Goal: Task Accomplishment & Management: Complete application form

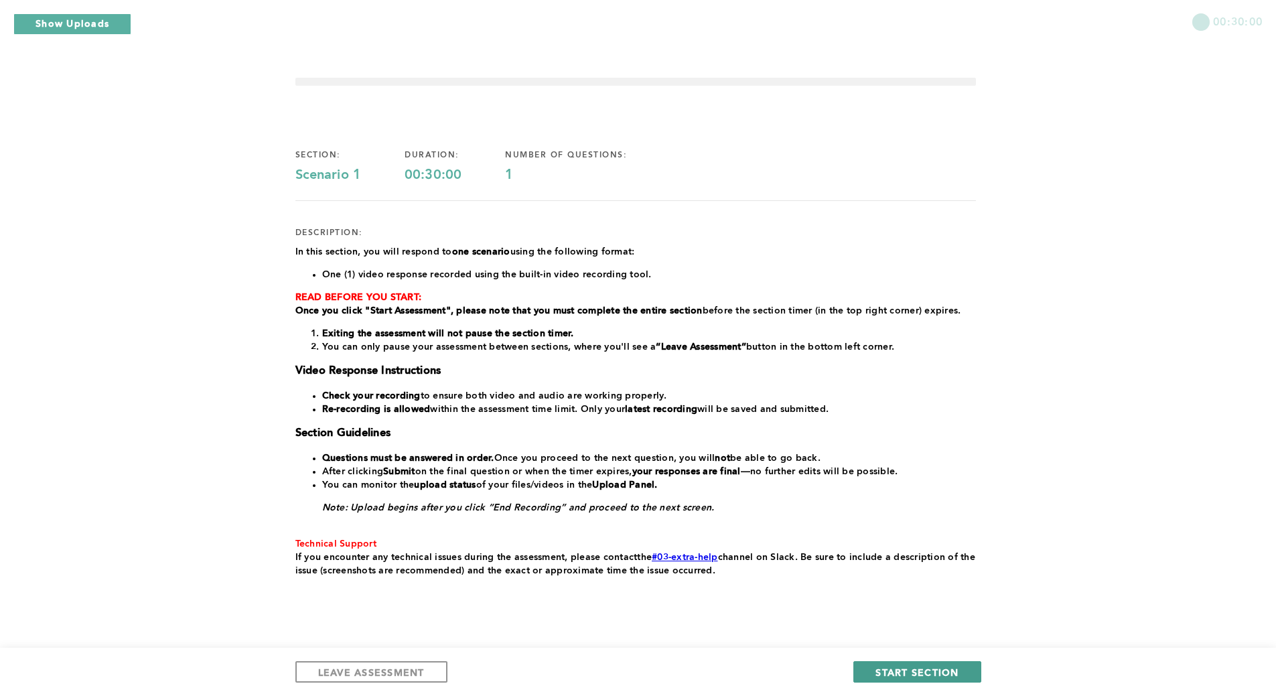
click at [931, 673] on span "START SECTION" at bounding box center [917, 672] width 83 height 13
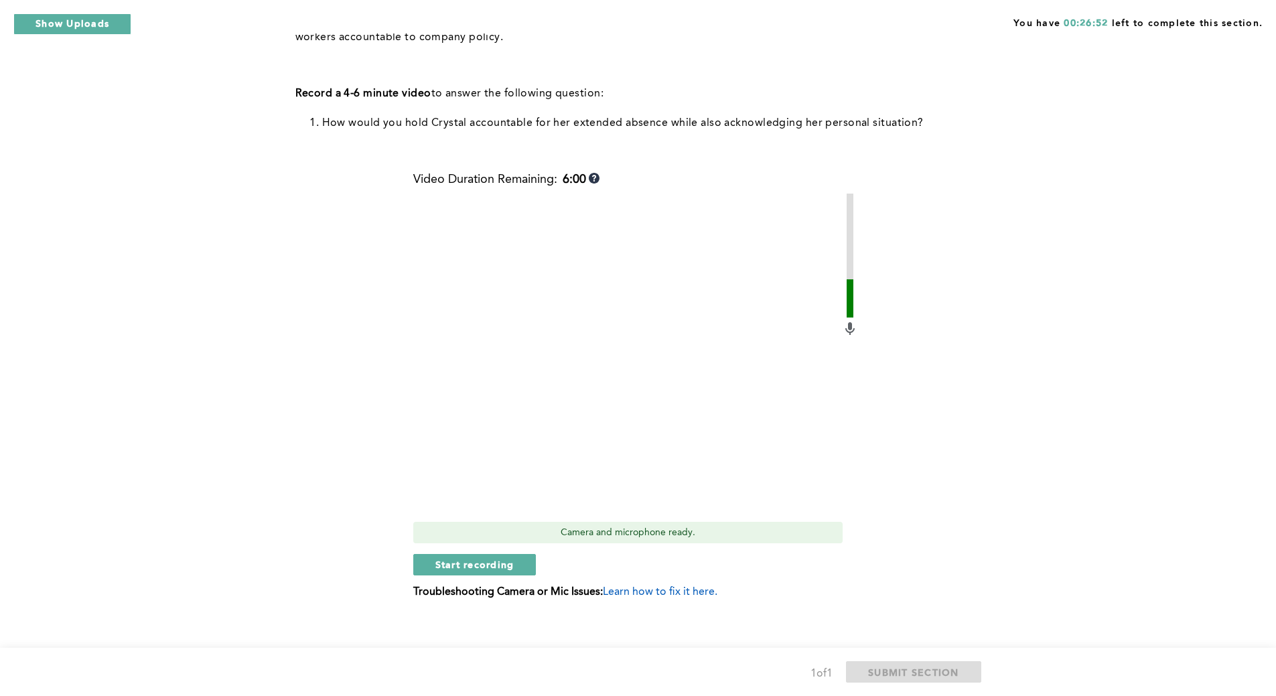
scroll to position [379, 0]
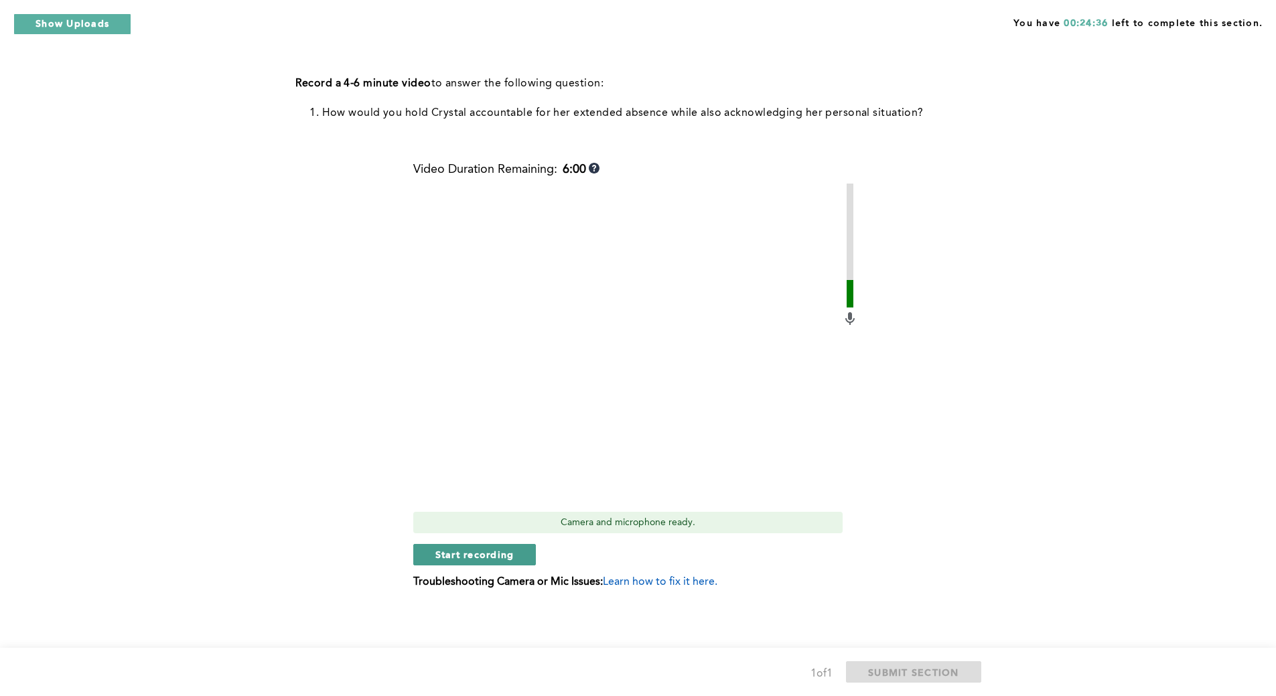
click at [498, 552] on span "Start recording" at bounding box center [474, 554] width 79 height 13
click at [498, 552] on span "Stop recording" at bounding box center [474, 554] width 78 height 13
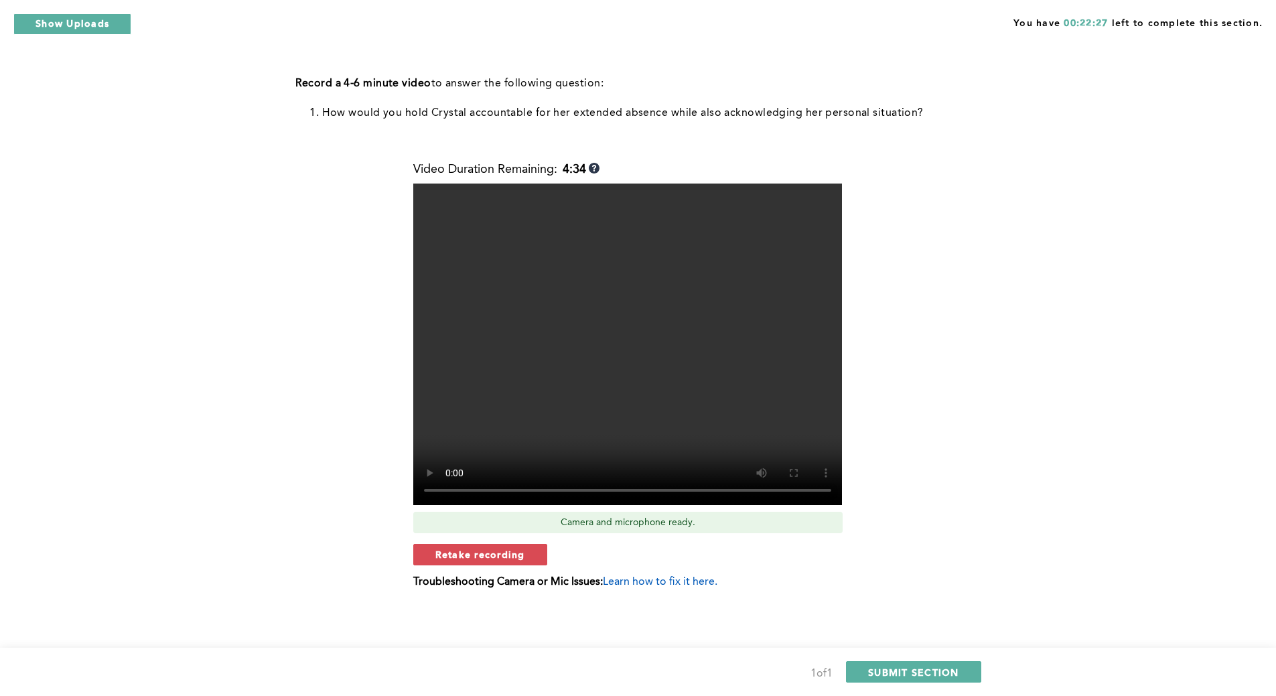
click at [498, 552] on span "Retake recording" at bounding box center [480, 554] width 90 height 13
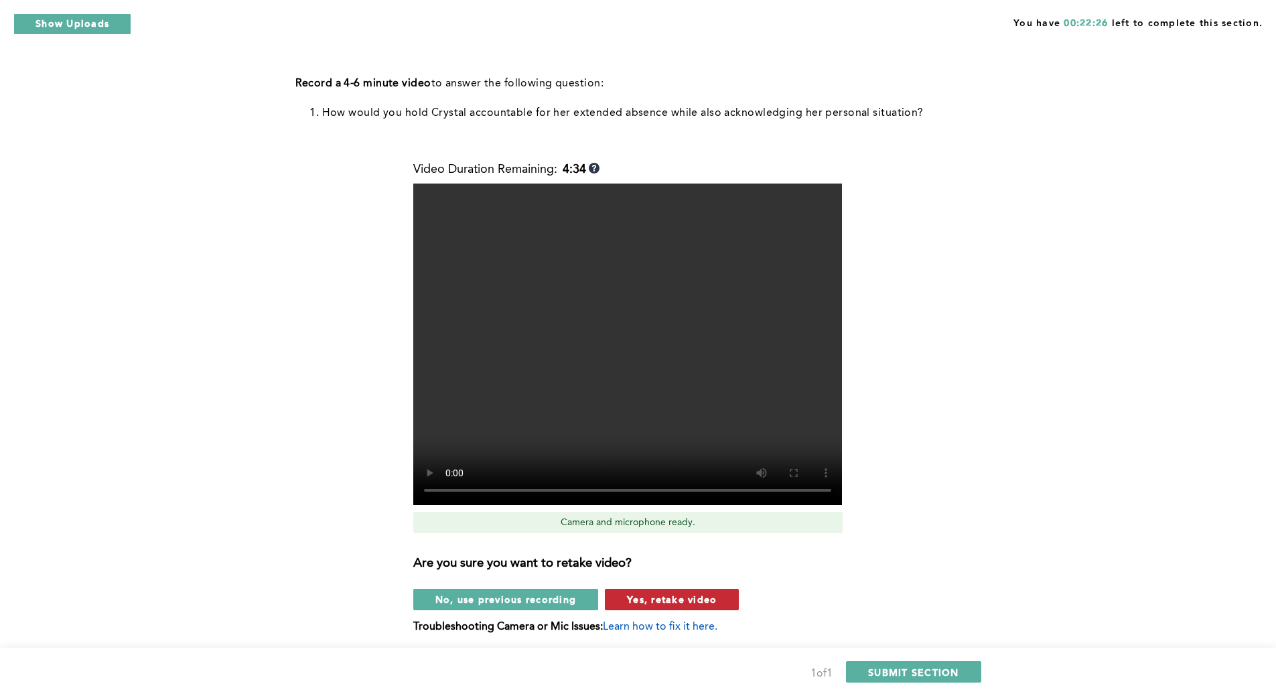
click at [659, 602] on span "Yes, retake video" at bounding box center [672, 599] width 90 height 13
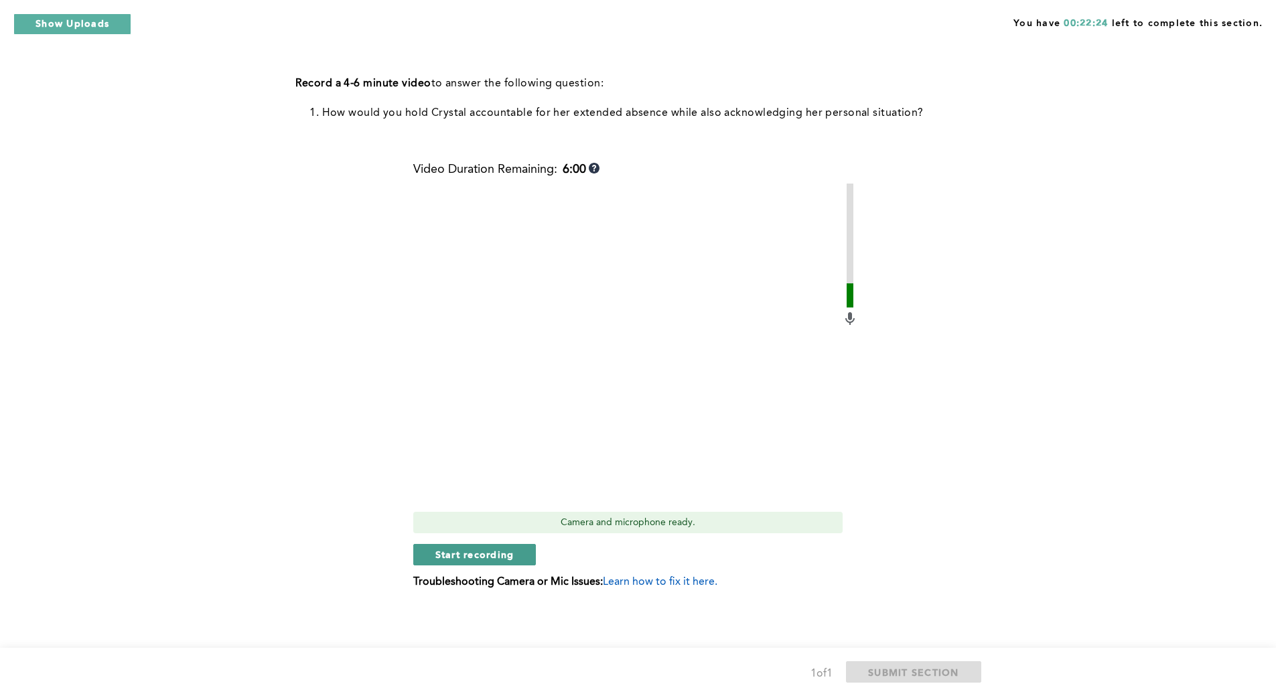
click at [474, 559] on span "Start recording" at bounding box center [474, 554] width 79 height 13
click at [474, 559] on span "Stop recording" at bounding box center [474, 554] width 78 height 13
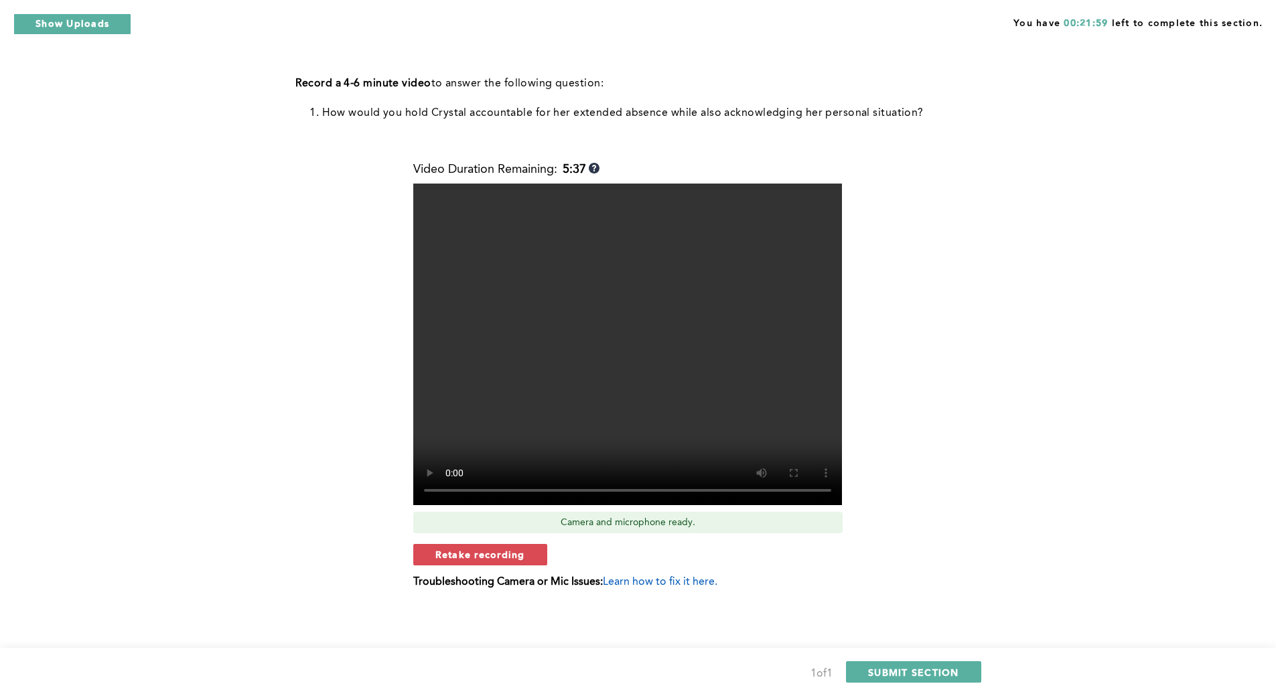
click at [474, 559] on span "Retake recording" at bounding box center [480, 554] width 90 height 13
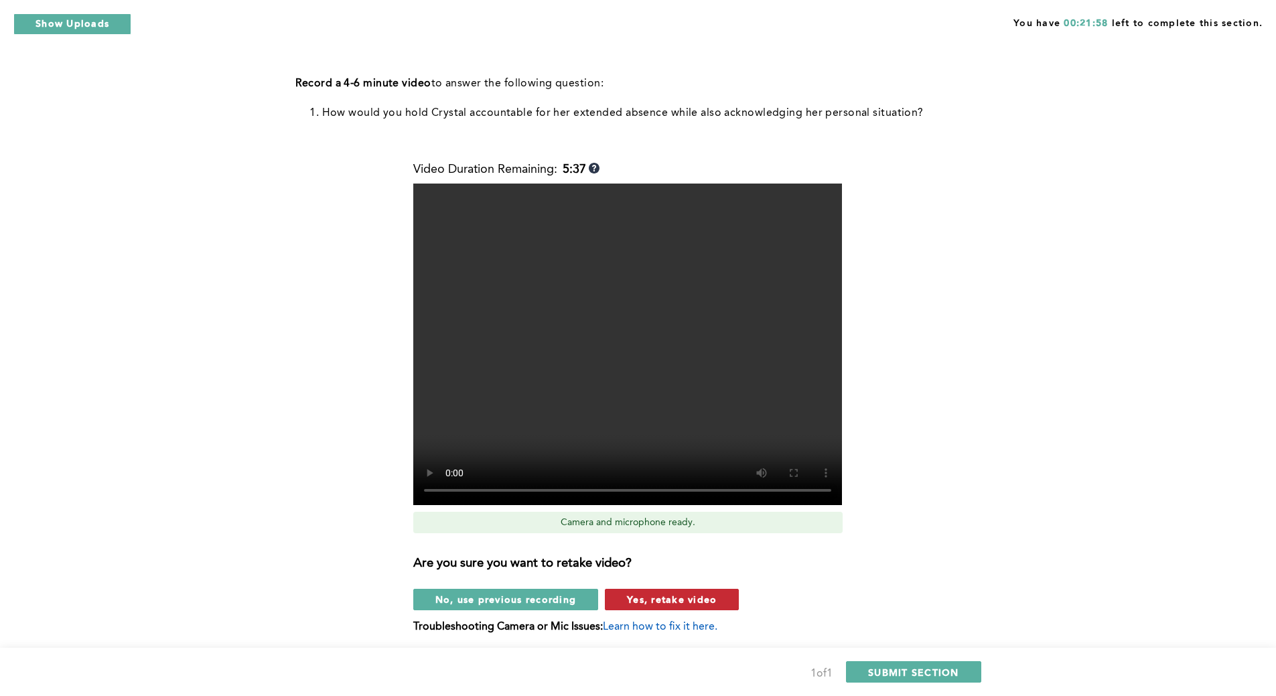
click at [650, 604] on span "Yes, retake video" at bounding box center [672, 599] width 90 height 13
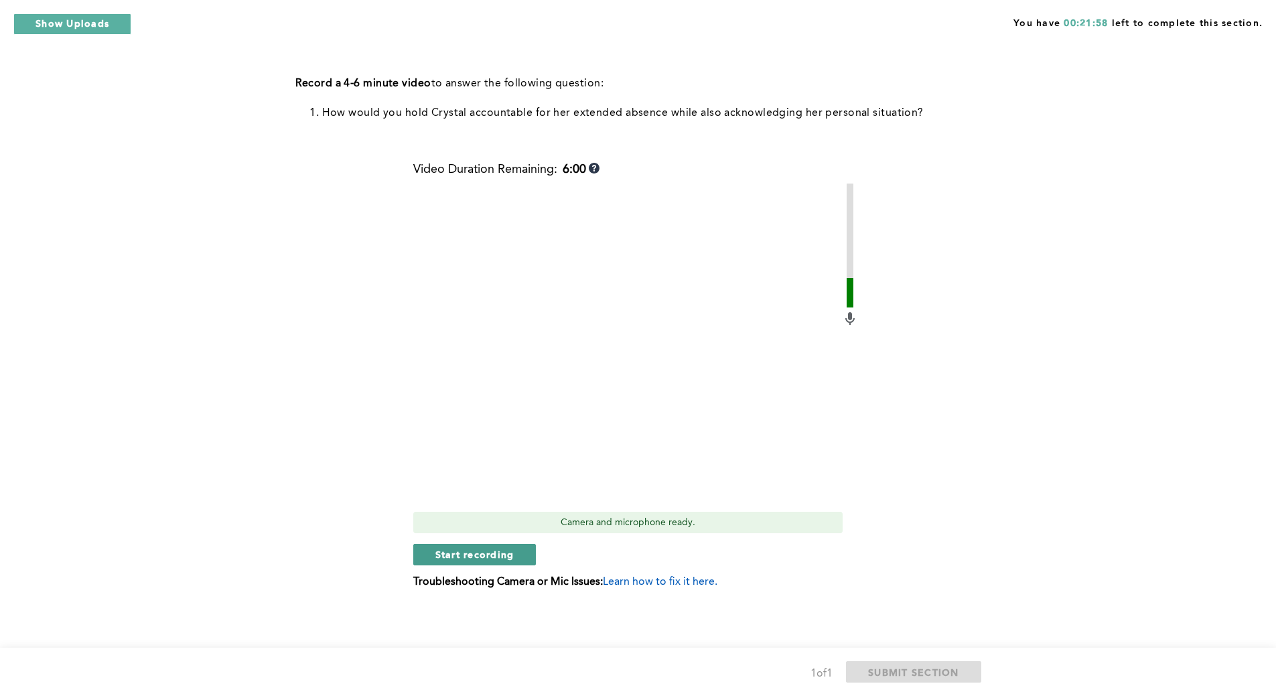
click at [471, 556] on span "Start recording" at bounding box center [474, 554] width 79 height 13
click at [418, 548] on button "Stop recording" at bounding box center [474, 554] width 123 height 21
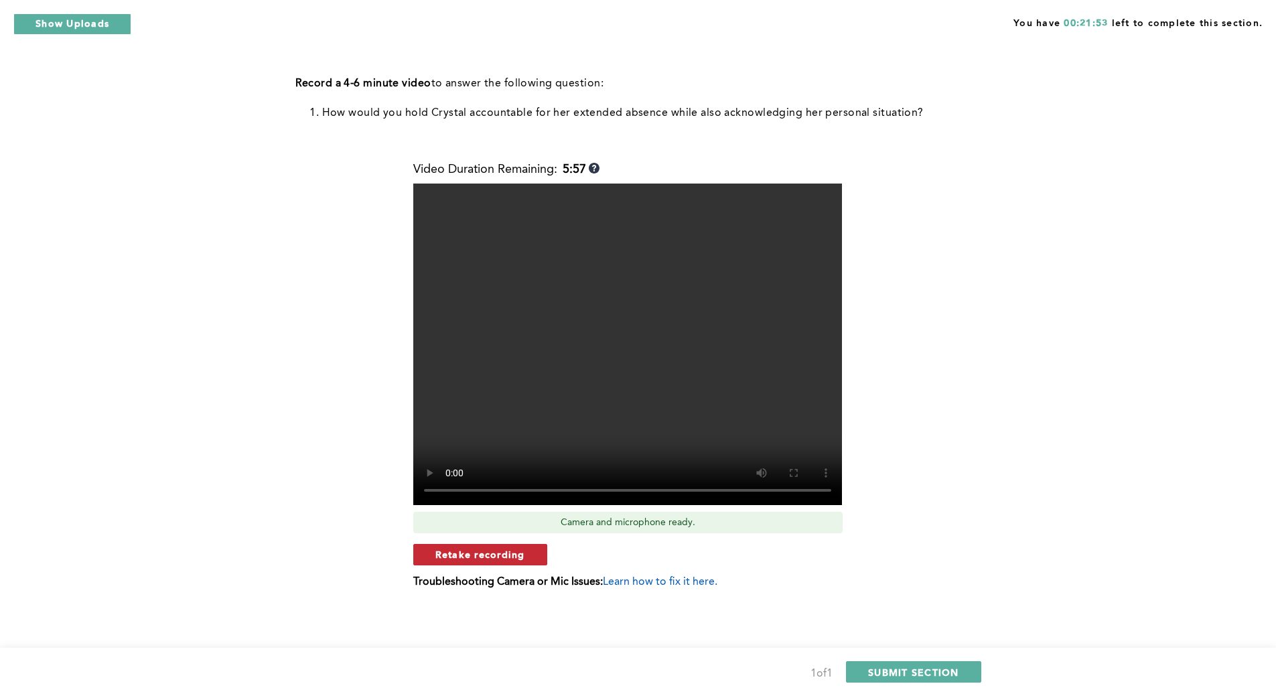
click at [522, 555] on span "Retake recording" at bounding box center [480, 554] width 90 height 13
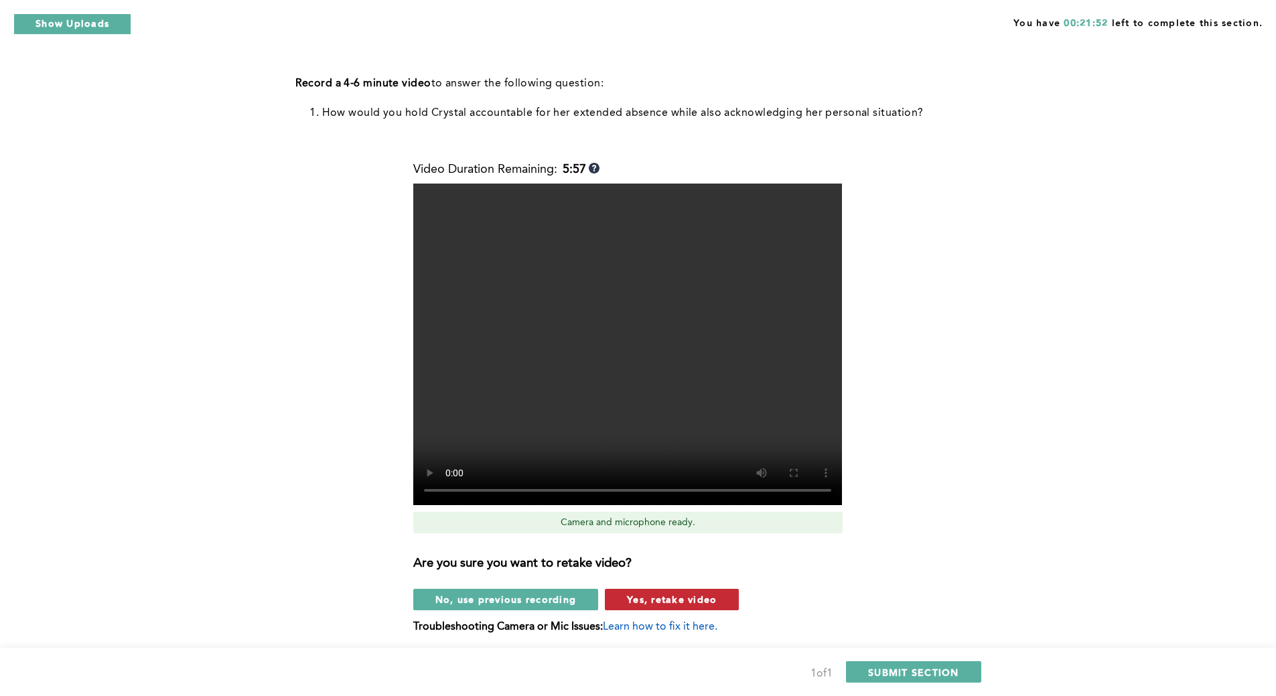
click at [636, 602] on span "Yes, retake video" at bounding box center [672, 599] width 90 height 13
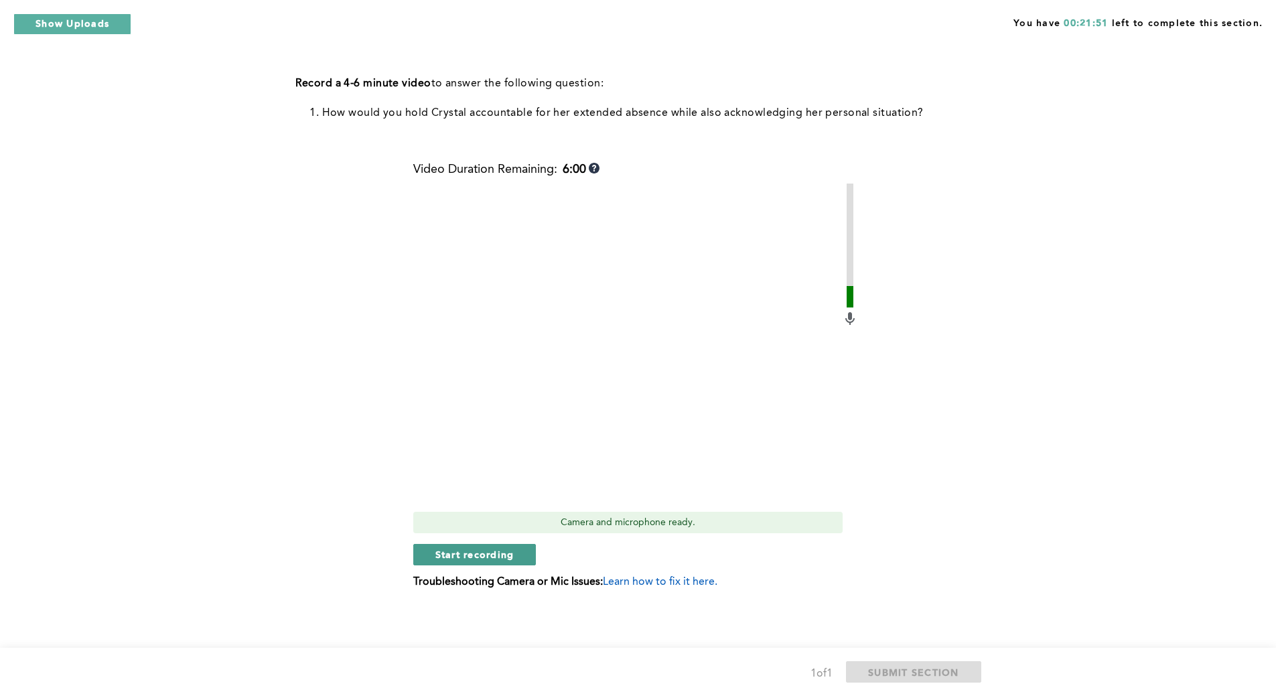
click at [471, 553] on span "Start recording" at bounding box center [474, 554] width 79 height 13
click at [417, 497] on video at bounding box center [627, 345] width 429 height 322
click at [442, 548] on span "Stop recording" at bounding box center [474, 554] width 78 height 13
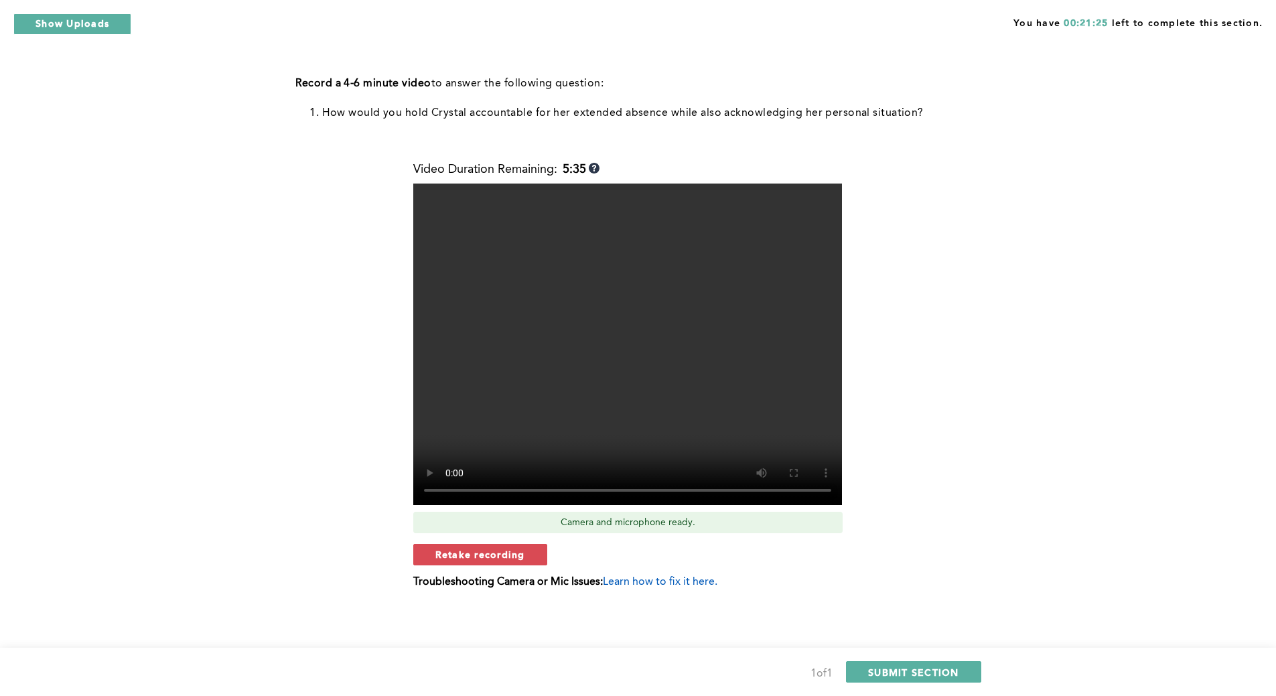
click at [455, 553] on span "Retake recording" at bounding box center [480, 554] width 90 height 13
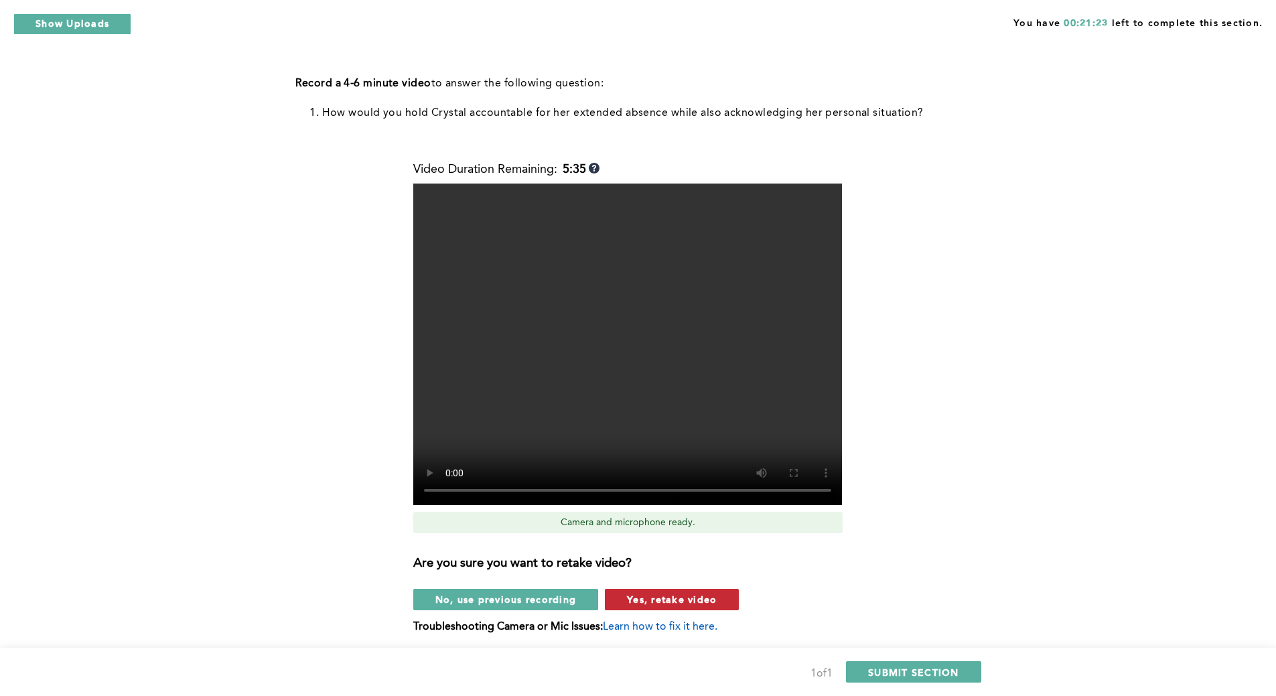
click at [639, 596] on span "Yes, retake video" at bounding box center [672, 599] width 90 height 13
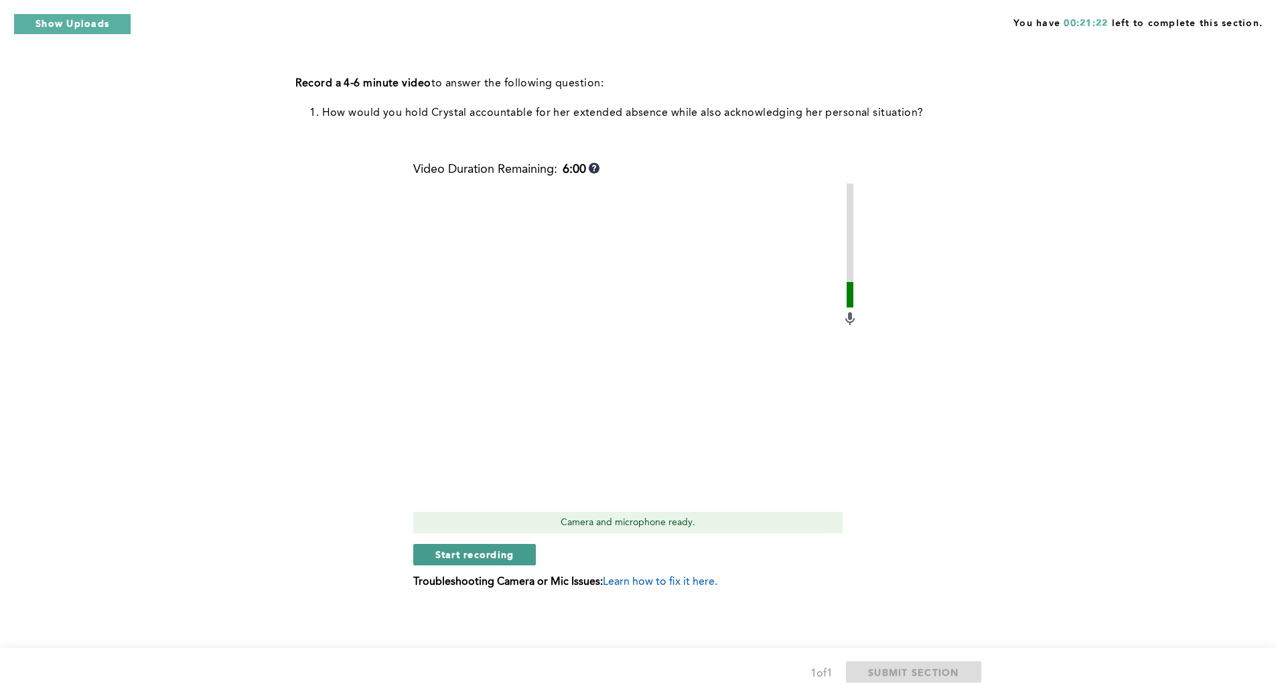
click at [506, 555] on span "Start recording" at bounding box center [474, 554] width 79 height 13
drag, startPoint x: 478, startPoint y: 543, endPoint x: 471, endPoint y: 536, distance: 10.0
click at [471, 536] on div "Video Duration Remaining: 5:40 Camera and microphone ready. Stop recording Trou…" at bounding box center [635, 381] width 445 height 436
click at [465, 535] on div "Video Duration Remaining: 5:32 Camera and microphone ready. Stop recording Trou…" at bounding box center [635, 381] width 445 height 436
click at [472, 534] on div "Video Duration Remaining: 5:06 Camera and microphone ready. Stop recording Trou…" at bounding box center [635, 381] width 445 height 436
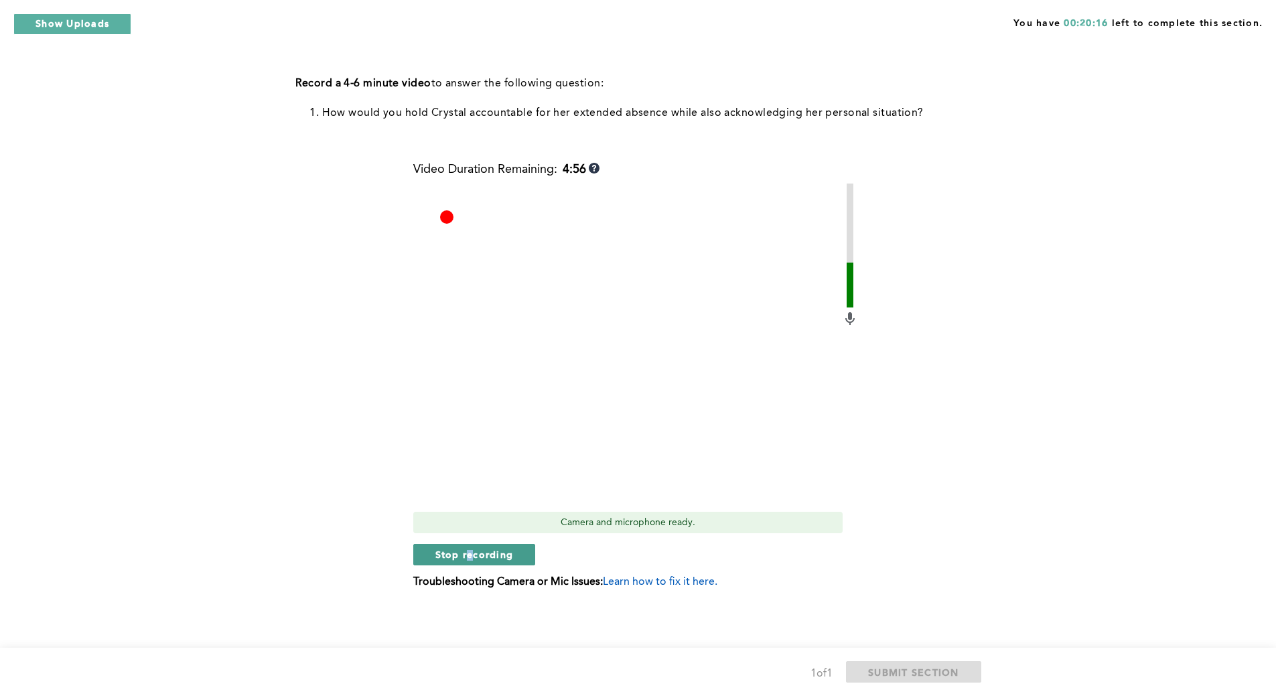
click at [475, 553] on span "Stop recording" at bounding box center [474, 554] width 78 height 13
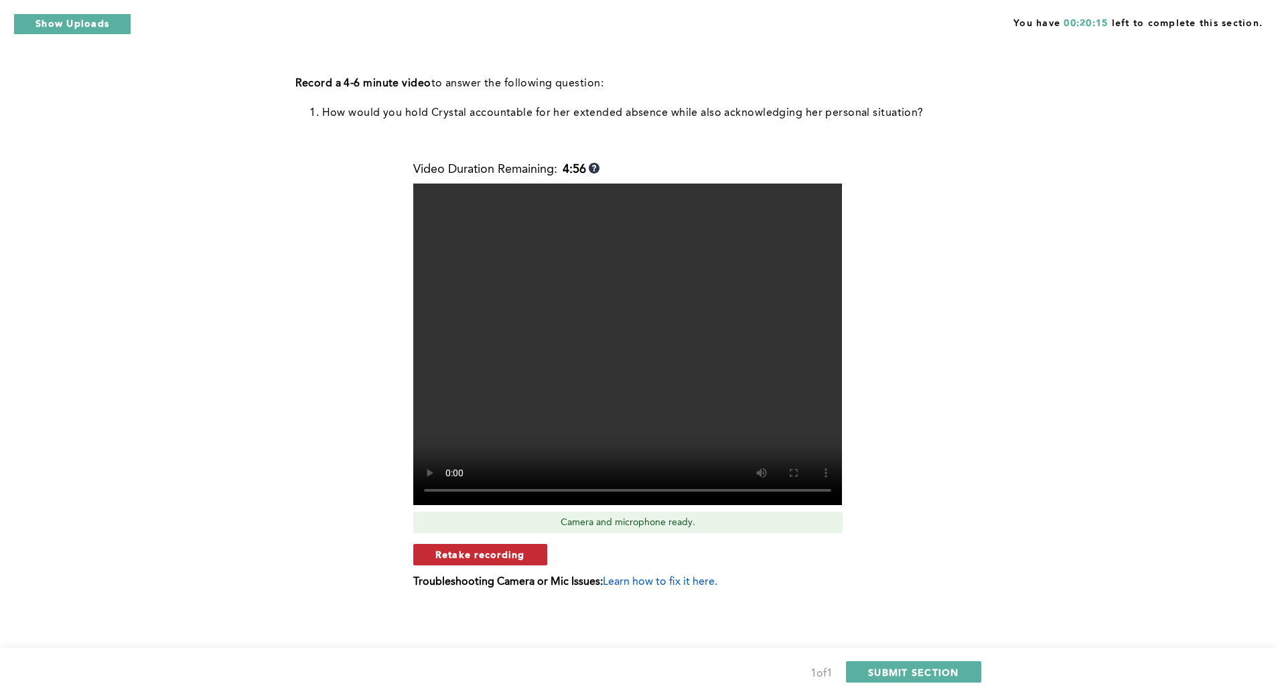
click at [498, 556] on span "Retake recording" at bounding box center [480, 554] width 90 height 13
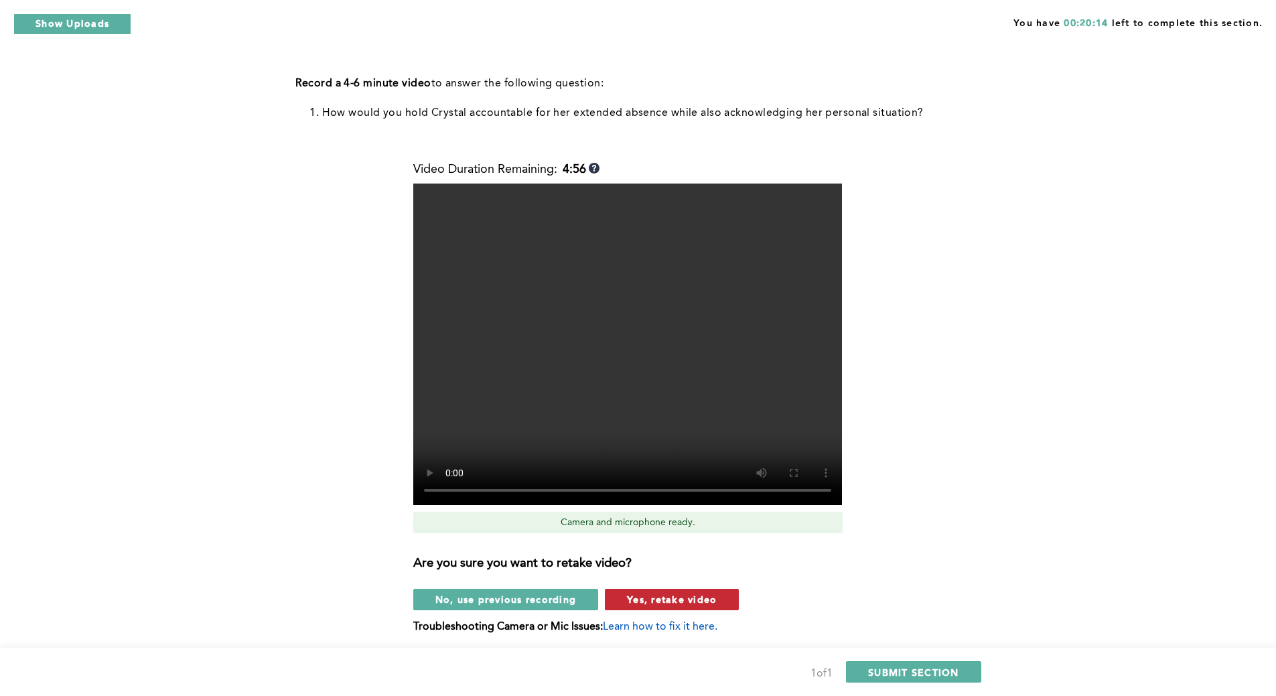
click at [628, 602] on span "Yes, retake video" at bounding box center [672, 599] width 90 height 13
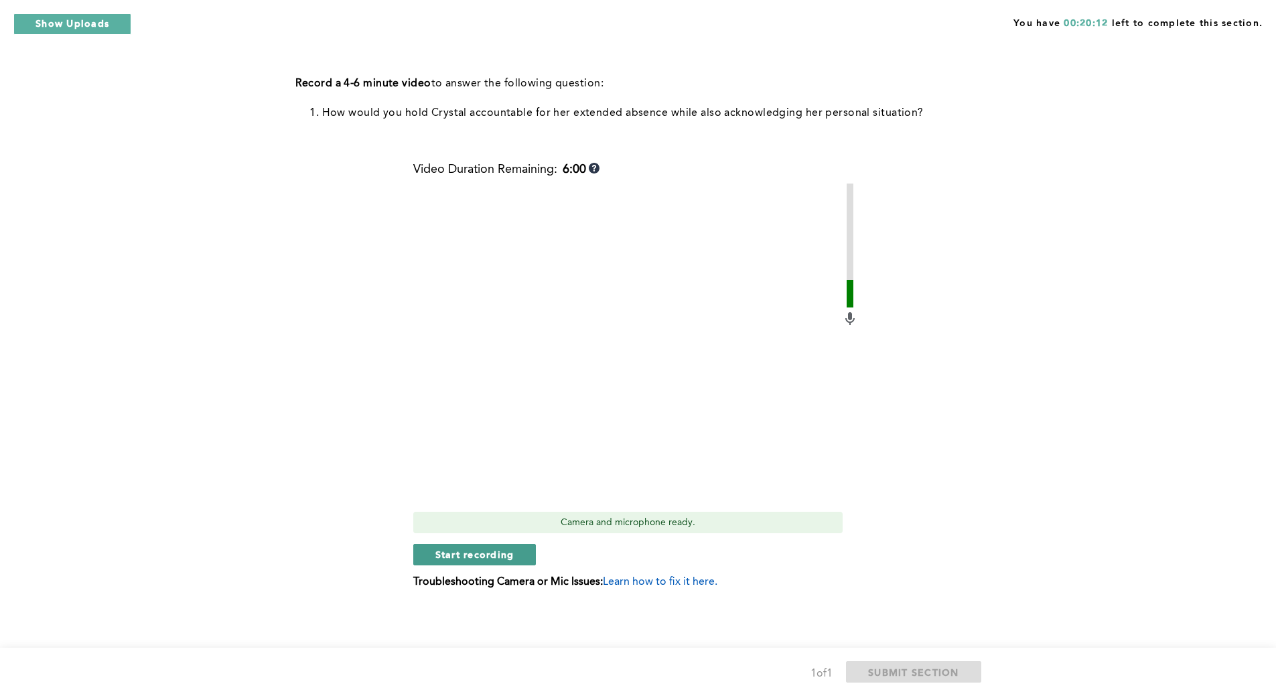
click at [517, 553] on button "Start recording" at bounding box center [474, 554] width 123 height 21
click at [517, 553] on button "Stop recording" at bounding box center [474, 554] width 123 height 21
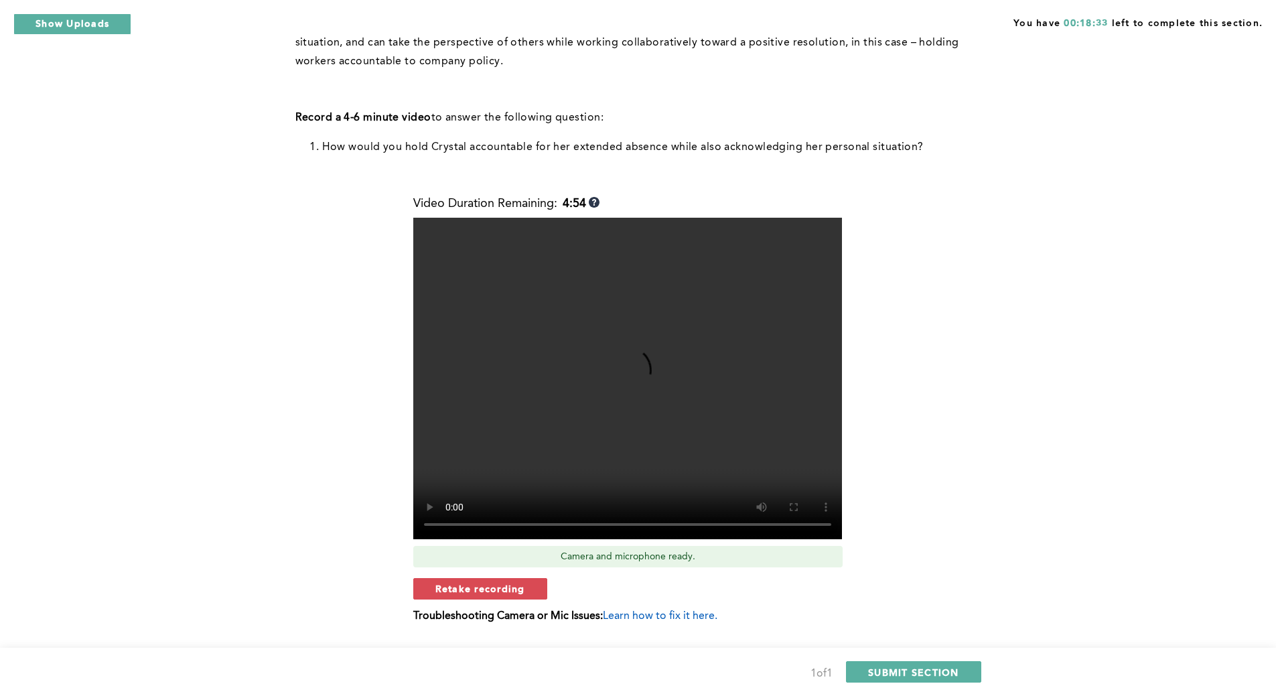
scroll to position [312, 0]
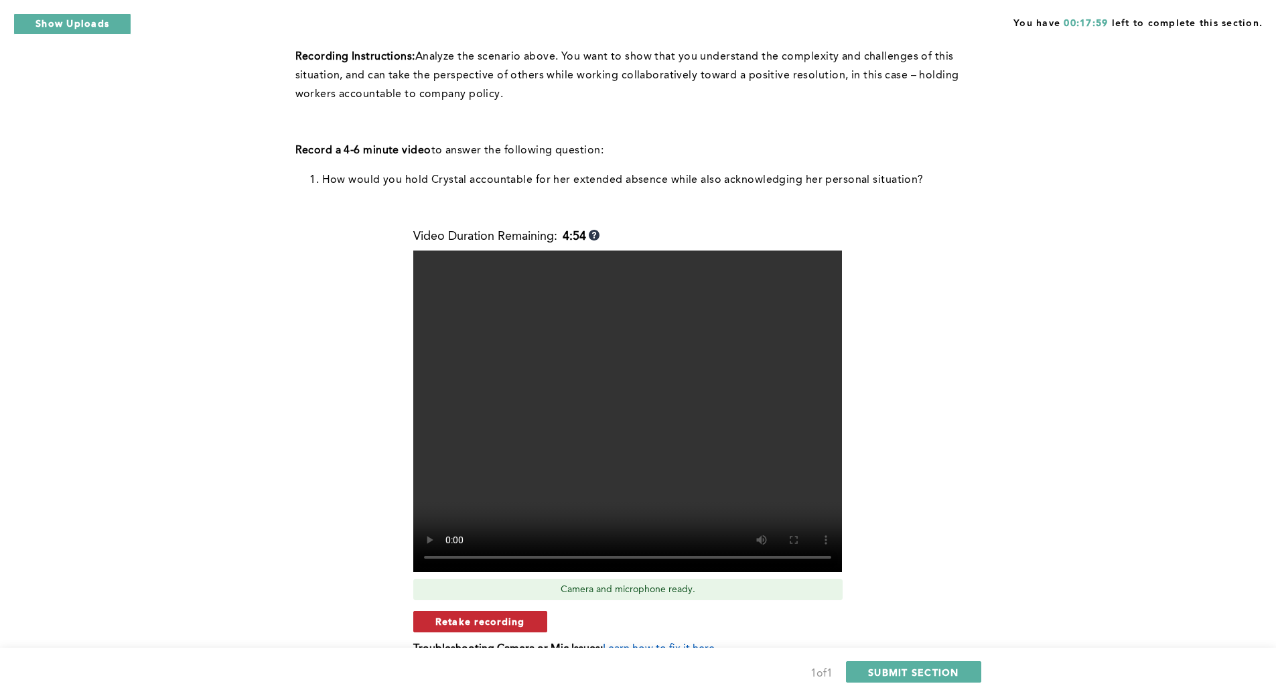
click at [496, 624] on span "Retake recording" at bounding box center [480, 621] width 90 height 13
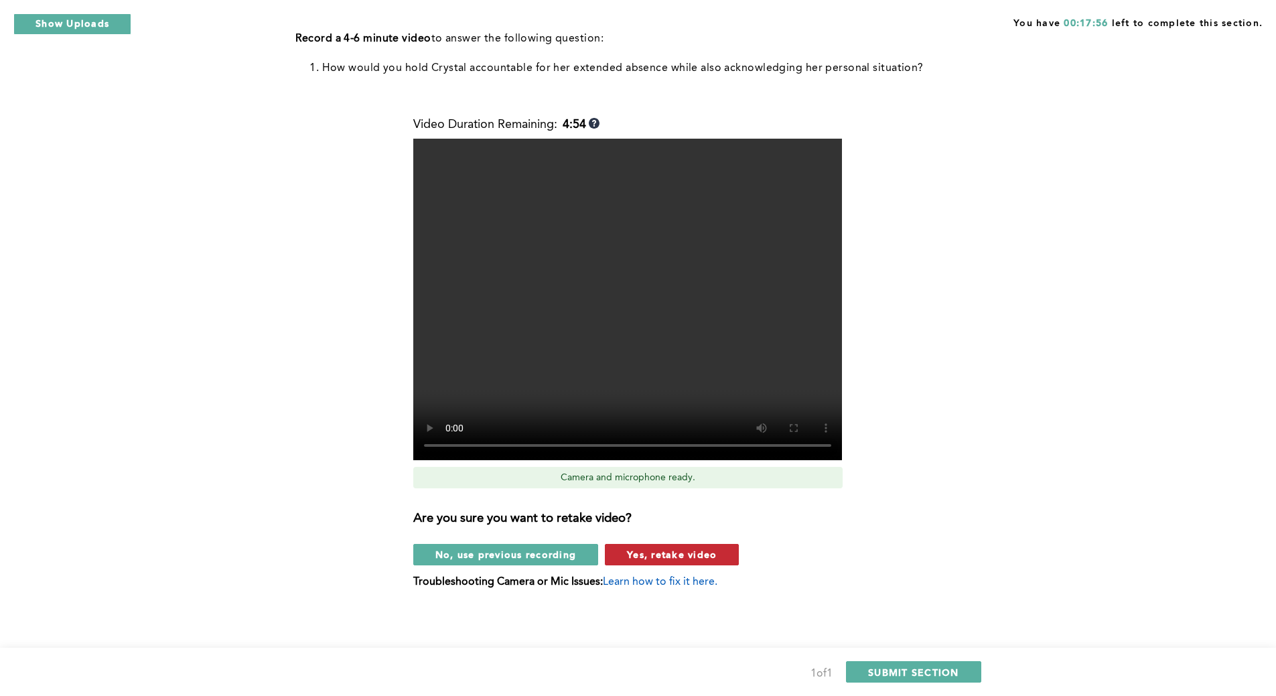
click at [702, 550] on span "Yes, retake video" at bounding box center [672, 554] width 90 height 13
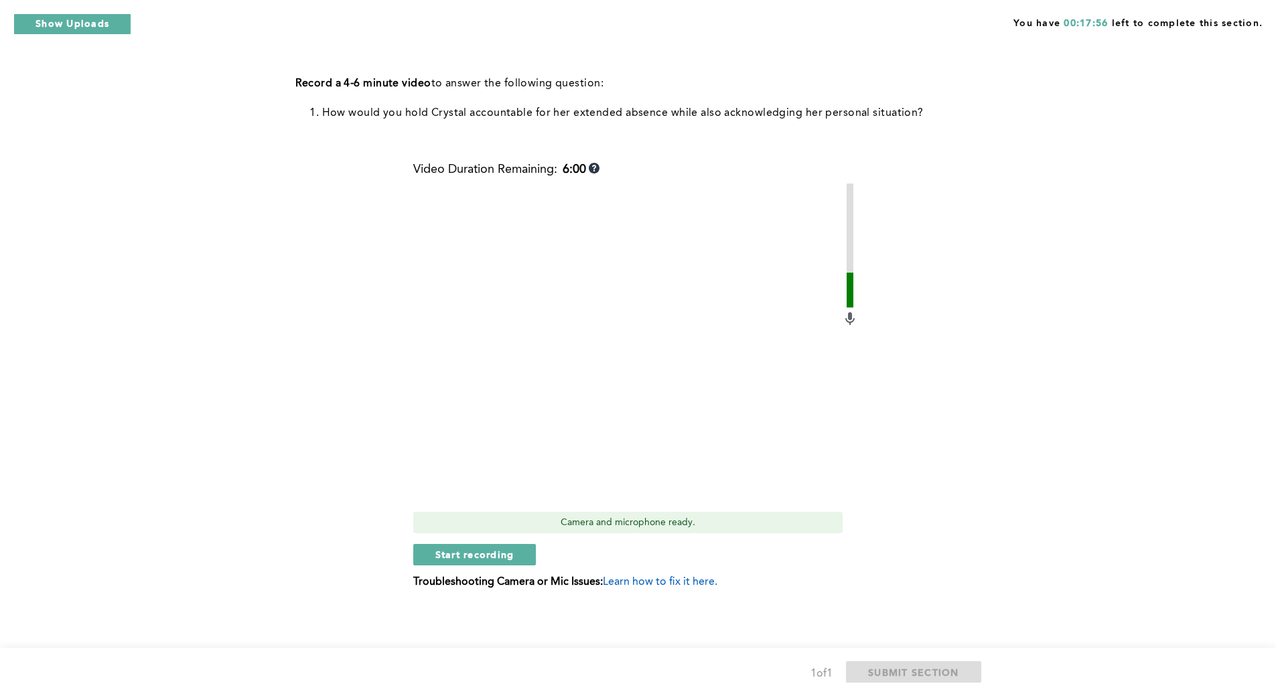
scroll to position [379, 0]
click at [486, 556] on span "Start recording" at bounding box center [474, 554] width 79 height 13
click at [483, 553] on span "Stop recording" at bounding box center [474, 554] width 78 height 13
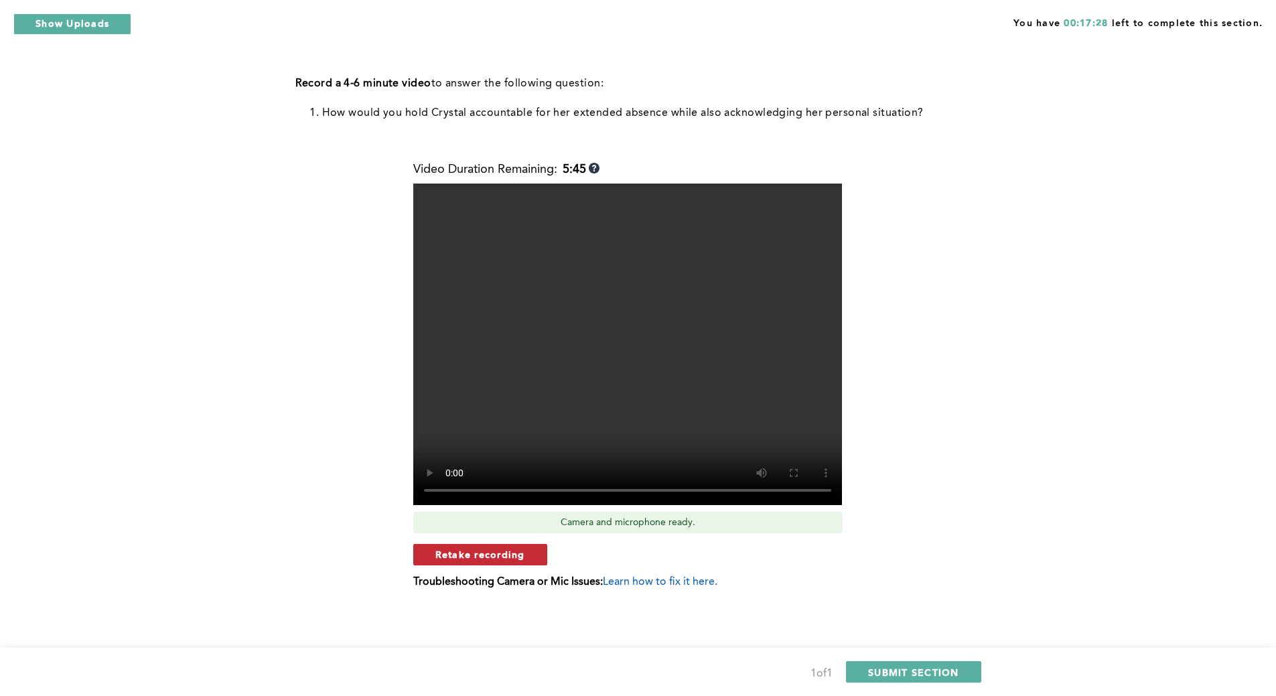
click at [518, 559] on span "Retake recording" at bounding box center [480, 554] width 90 height 13
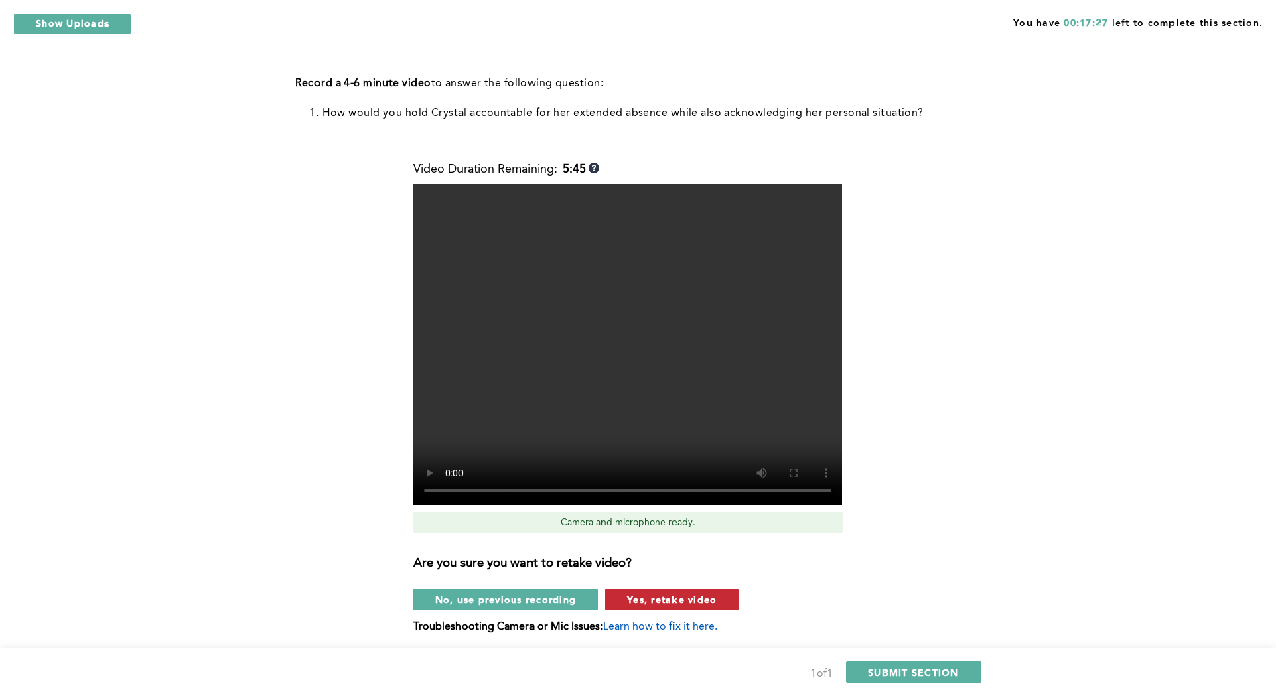
click at [640, 600] on span "Yes, retake video" at bounding box center [672, 599] width 90 height 13
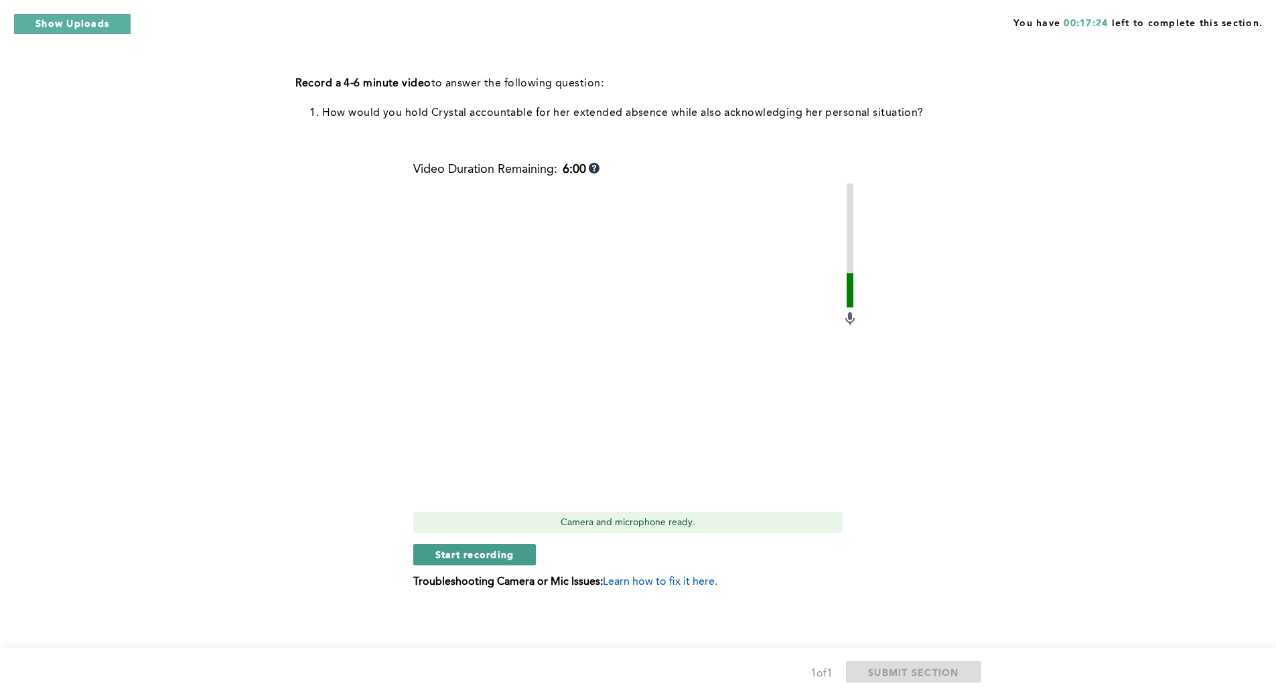
click at [500, 553] on span "Start recording" at bounding box center [474, 554] width 79 height 13
click at [500, 553] on span "Stop recording" at bounding box center [474, 554] width 78 height 13
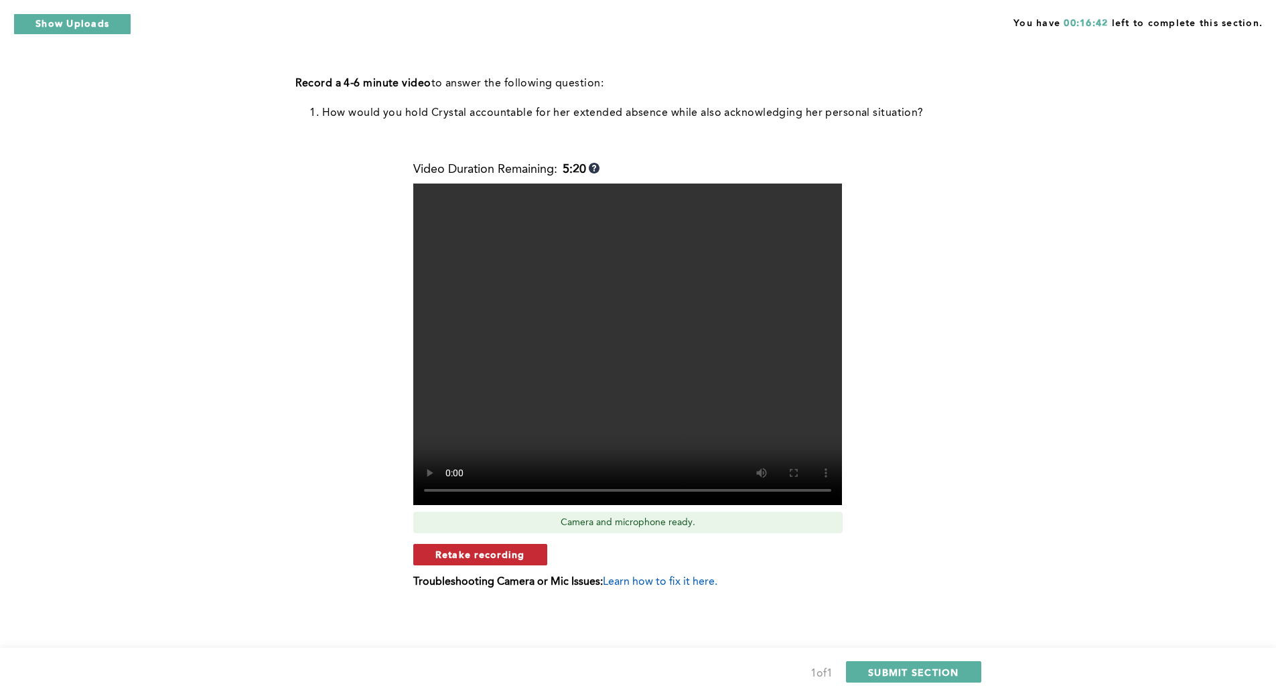
click at [498, 551] on span "Retake recording" at bounding box center [480, 554] width 90 height 13
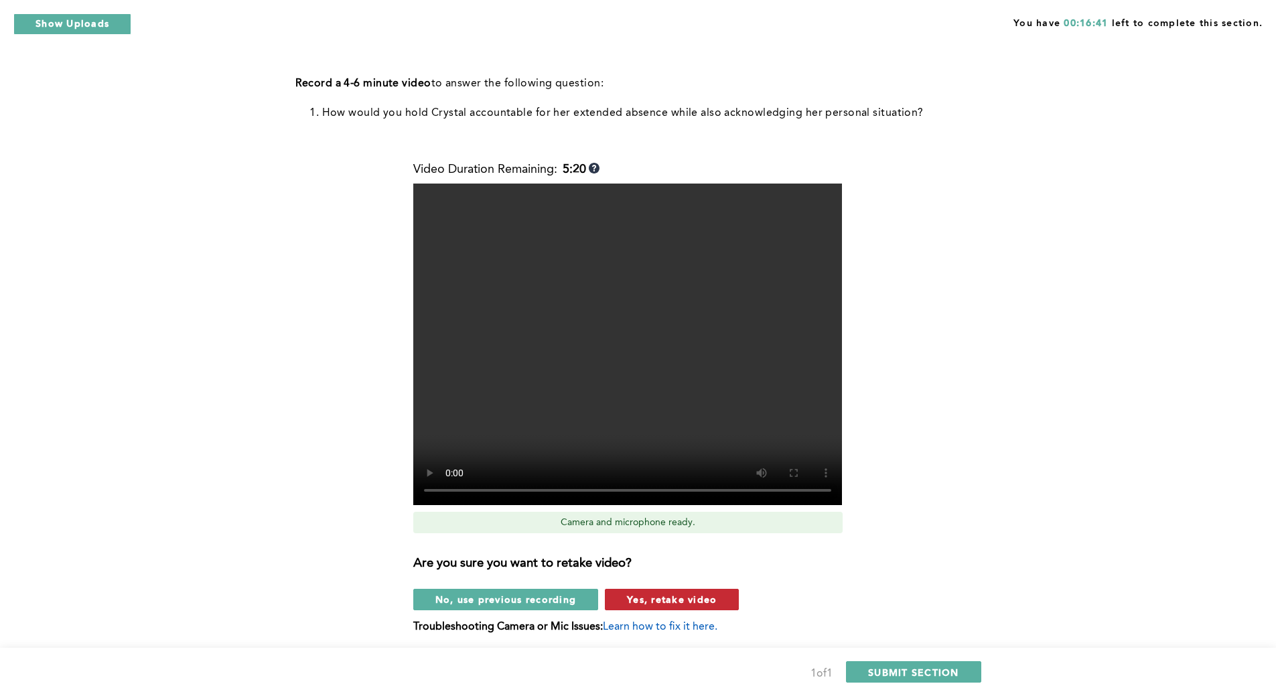
click at [672, 602] on span "Yes, retake video" at bounding box center [672, 599] width 90 height 13
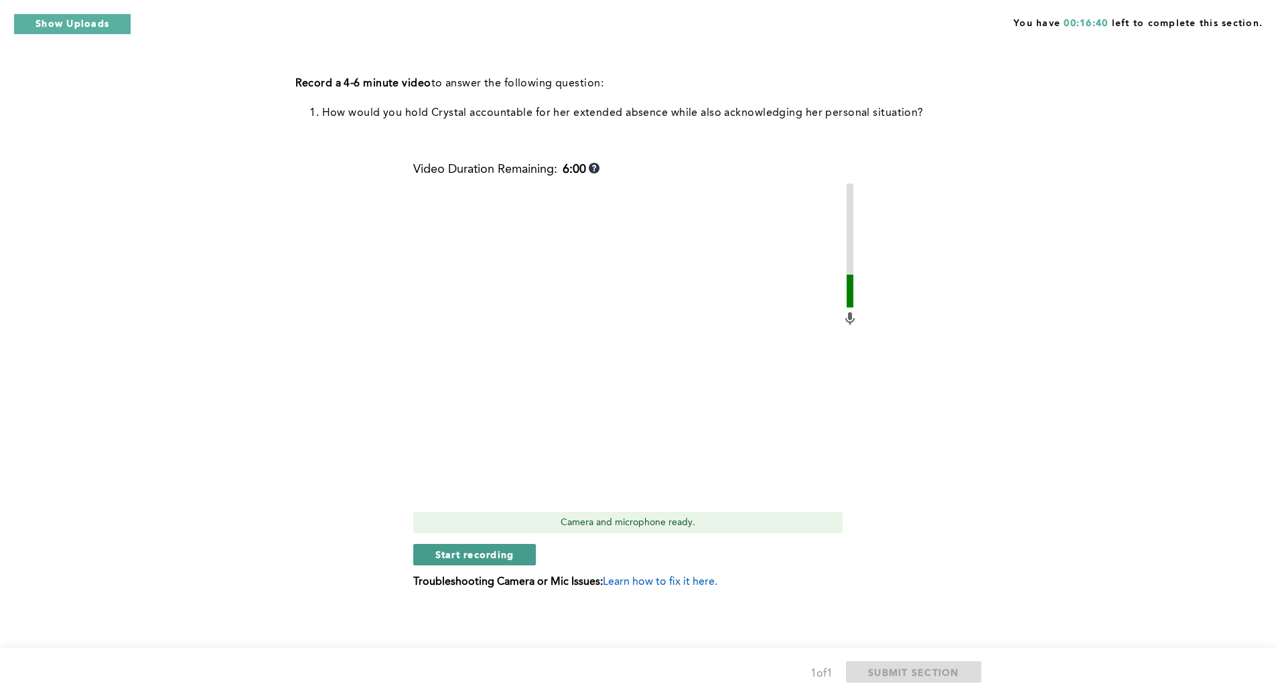
click at [513, 548] on span "Start recording" at bounding box center [474, 554] width 79 height 13
click at [511, 549] on span "Stop recording" at bounding box center [474, 554] width 78 height 13
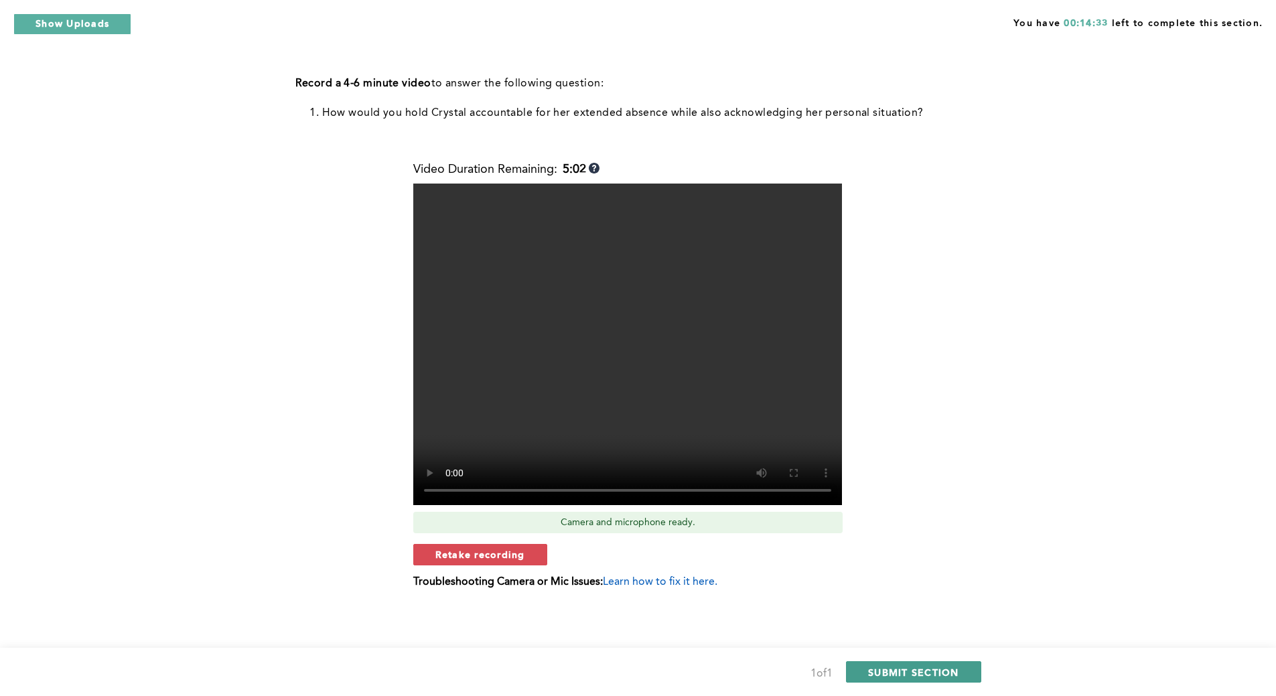
click at [876, 674] on span "SUBMIT SECTION" at bounding box center [913, 672] width 91 height 13
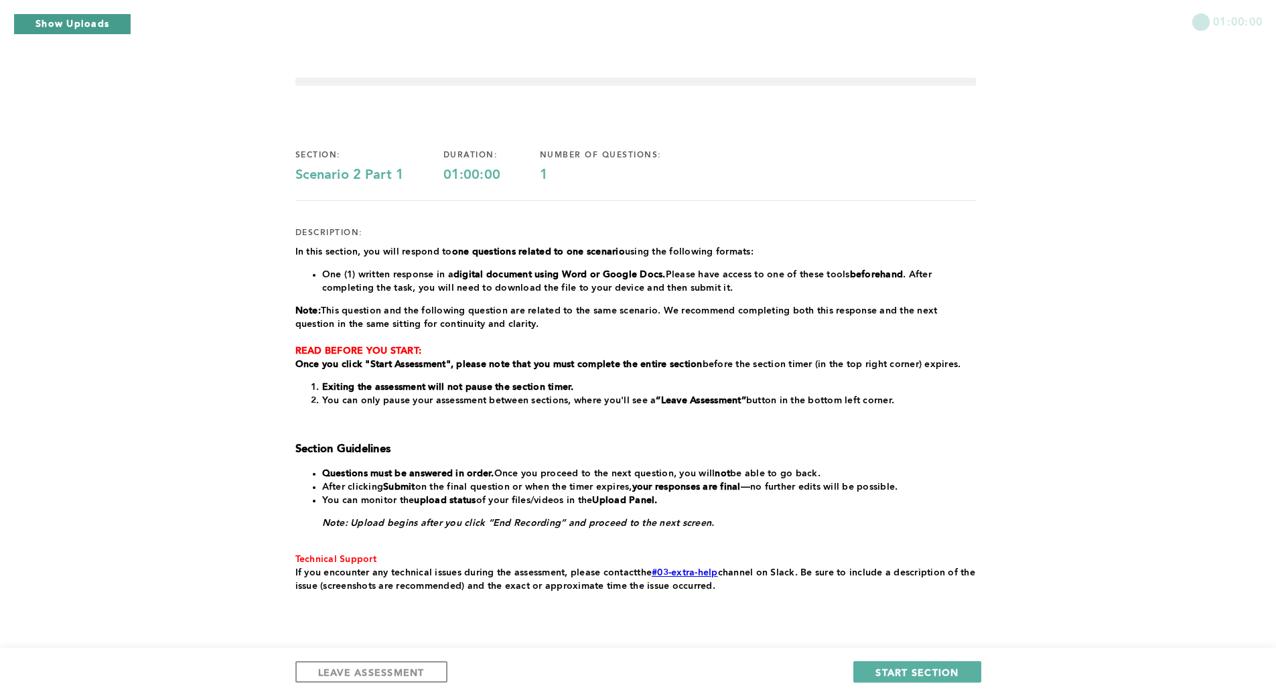
click at [80, 28] on button "Show Uploads" at bounding box center [72, 23] width 118 height 21
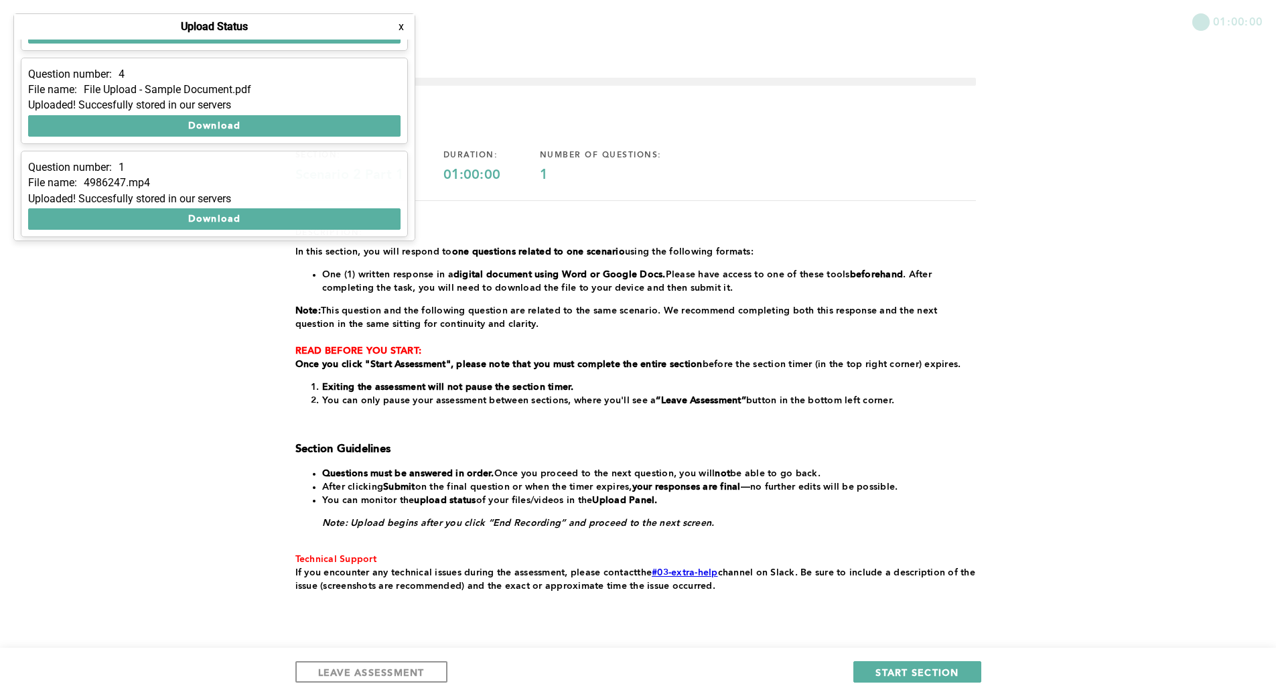
scroll to position [79, 0]
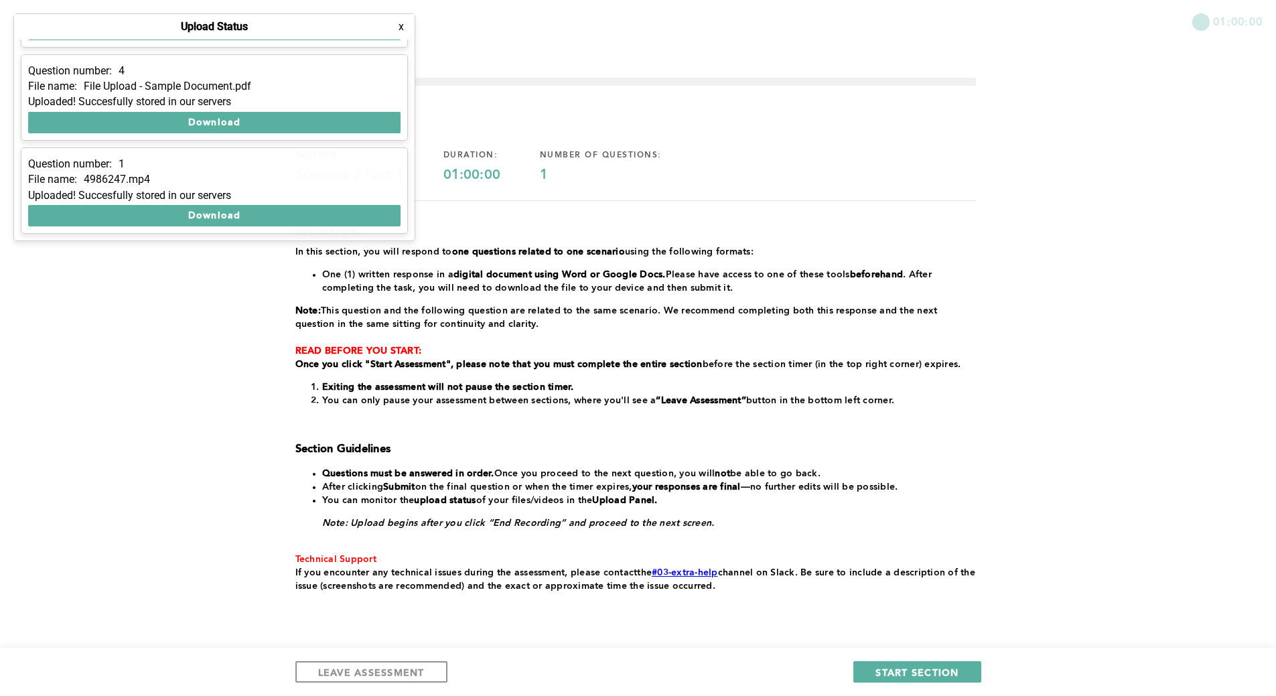
click at [402, 28] on button "x" at bounding box center [401, 26] width 13 height 13
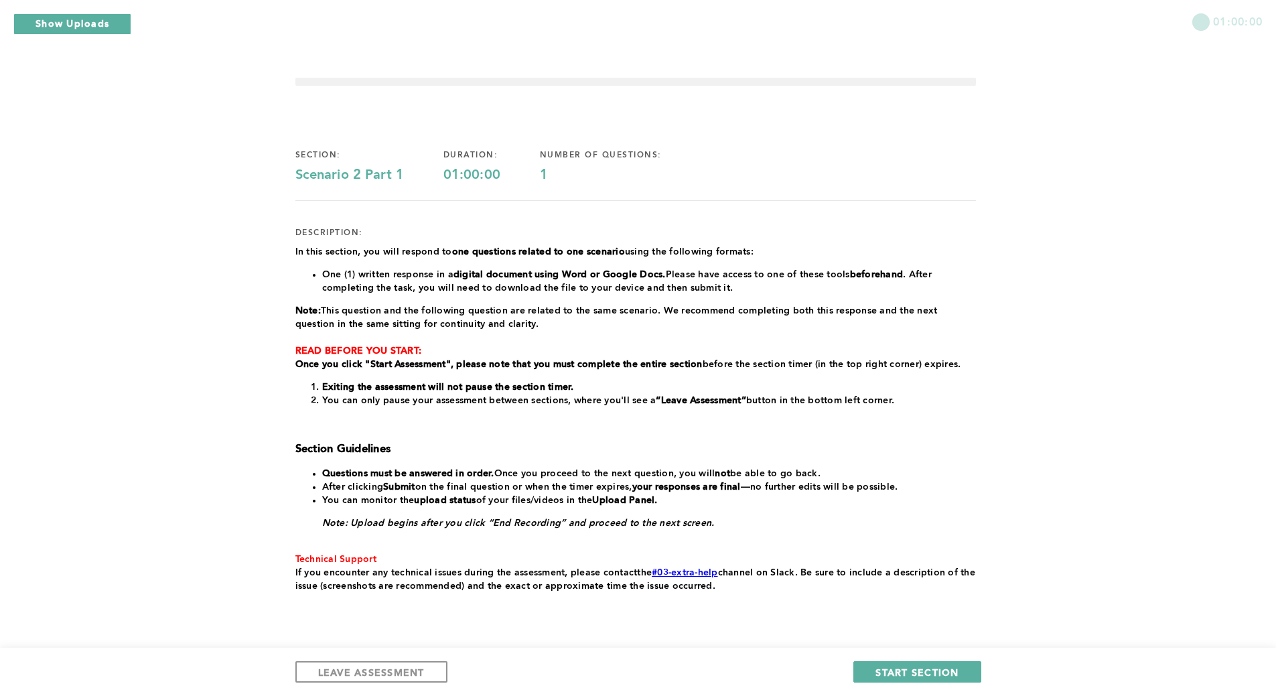
click at [588, 441] on div "In this section, you will respond to one questions related to one scenario usin…" at bounding box center [635, 419] width 681 height 348
